Goal: Use online tool/utility: Use online tool/utility

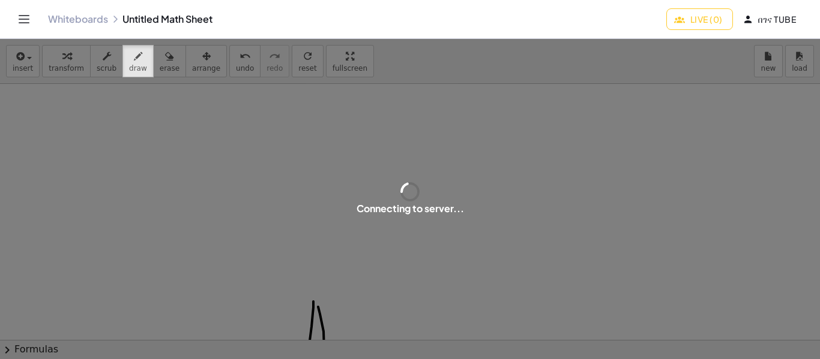
scroll to position [212, 0]
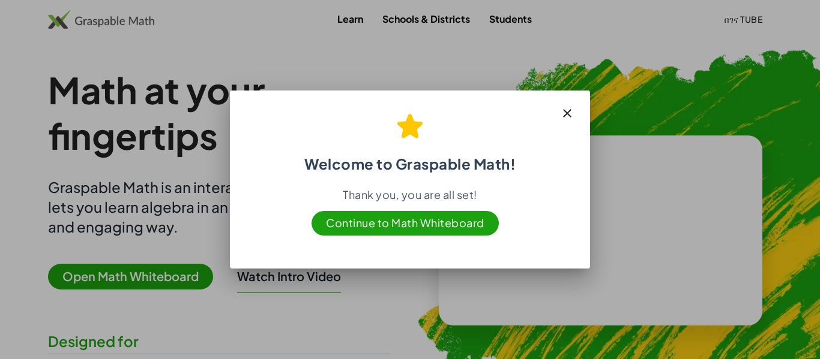
click at [570, 113] on icon "button" at bounding box center [567, 113] width 14 height 14
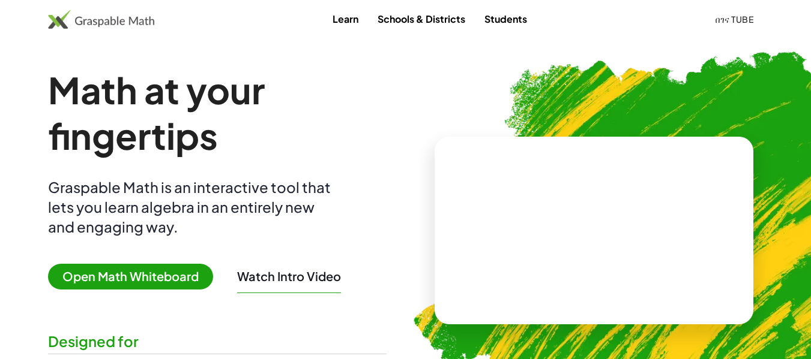
drag, startPoint x: 548, startPoint y: 227, endPoint x: 607, endPoint y: 220, distance: 59.2
click at [607, 220] on video at bounding box center [593, 230] width 180 height 90
click at [601, 221] on div at bounding box center [595, 218] width 102 height 44
drag, startPoint x: 583, startPoint y: 221, endPoint x: 627, endPoint y: 220, distance: 44.4
click at [627, 220] on div at bounding box center [595, 218] width 102 height 44
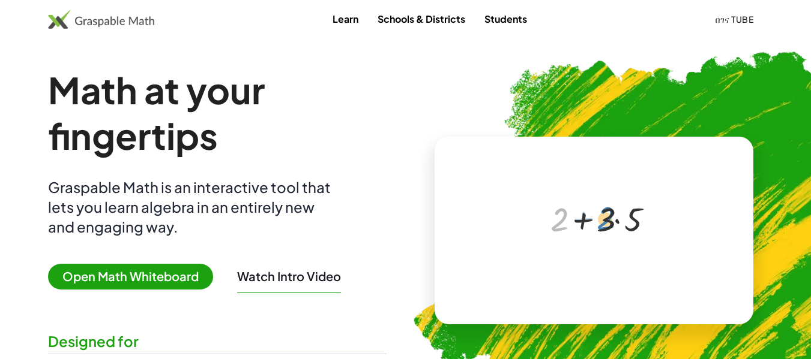
drag, startPoint x: 558, startPoint y: 217, endPoint x: 604, endPoint y: 215, distance: 46.2
click at [604, 215] on div at bounding box center [595, 218] width 102 height 44
drag, startPoint x: 562, startPoint y: 226, endPoint x: 620, endPoint y: 228, distance: 58.2
click at [620, 228] on div at bounding box center [595, 218] width 102 height 44
drag, startPoint x: 611, startPoint y: 218, endPoint x: 558, endPoint y: 219, distance: 52.8
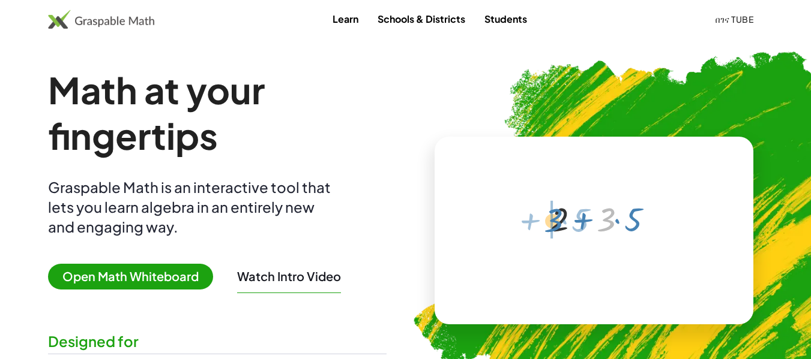
click at [558, 219] on div at bounding box center [595, 218] width 102 height 44
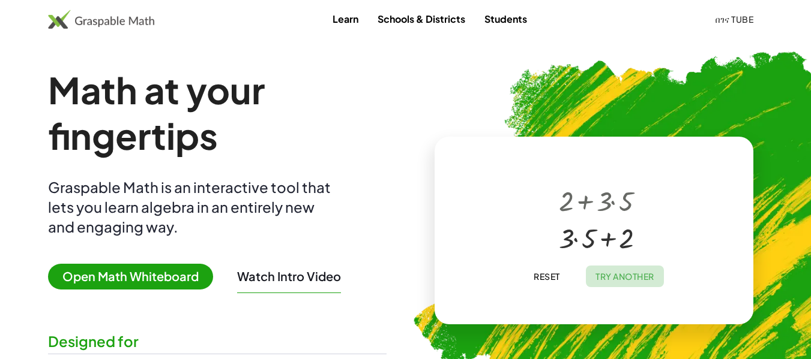
click at [614, 275] on span "Try Another" at bounding box center [624, 276] width 59 height 11
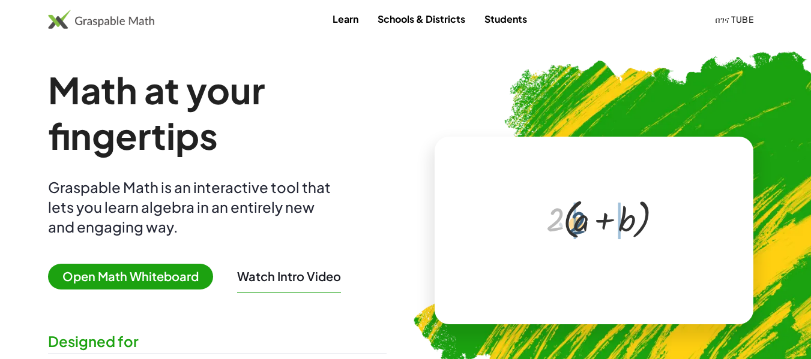
drag, startPoint x: 554, startPoint y: 223, endPoint x: 577, endPoint y: 226, distance: 22.5
click at [577, 226] on div at bounding box center [595, 218] width 111 height 49
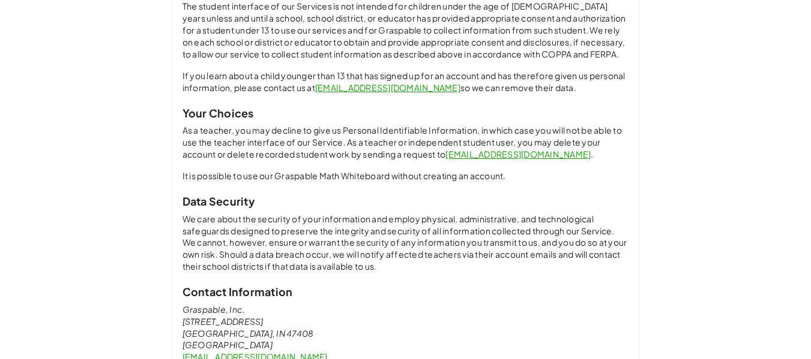
scroll to position [938, 0]
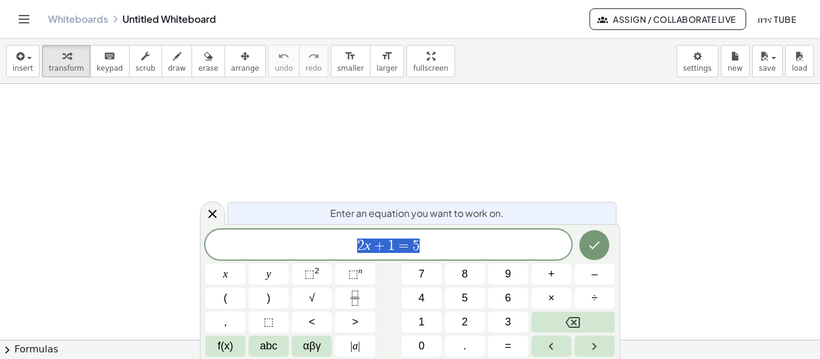
scroll to position [506, 0]
click at [359, 243] on span "2 x + 1 = 5" at bounding box center [388, 246] width 366 height 17
click at [358, 301] on icon "Fraction" at bounding box center [354, 298] width 15 height 15
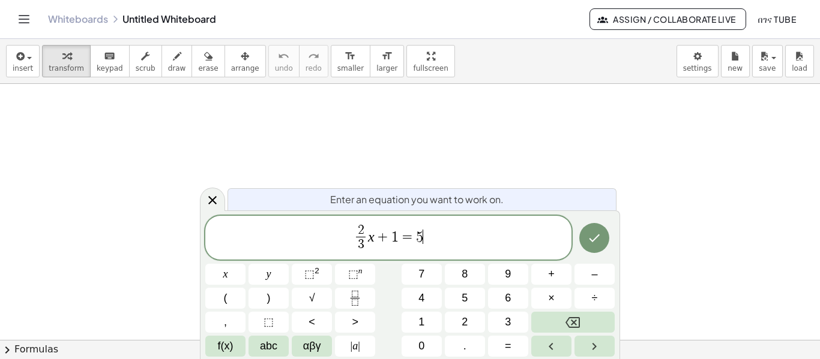
click at [422, 232] on span "2 3 ​ x + 1 = 5 ​" at bounding box center [388, 239] width 366 height 32
